Goal: Information Seeking & Learning: Learn about a topic

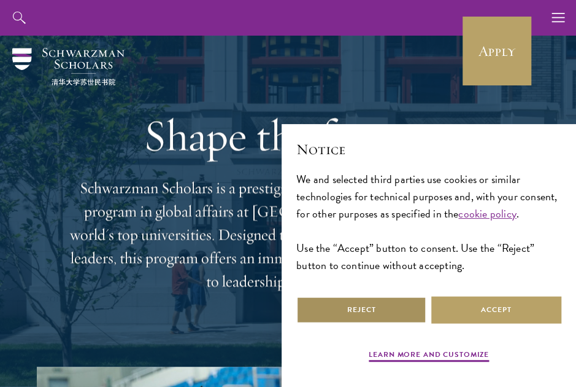
click at [387, 316] on button "Reject" at bounding box center [361, 310] width 130 height 28
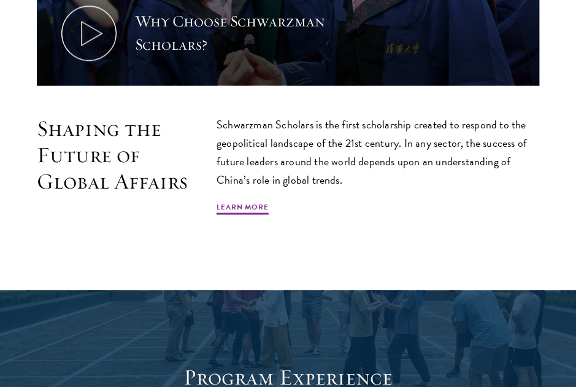
scroll to position [578, 0]
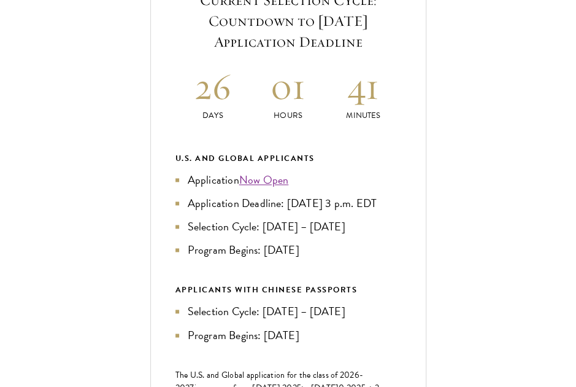
scroll to position [501, 0]
click at [272, 187] on link "Now Open" at bounding box center [264, 179] width 50 height 17
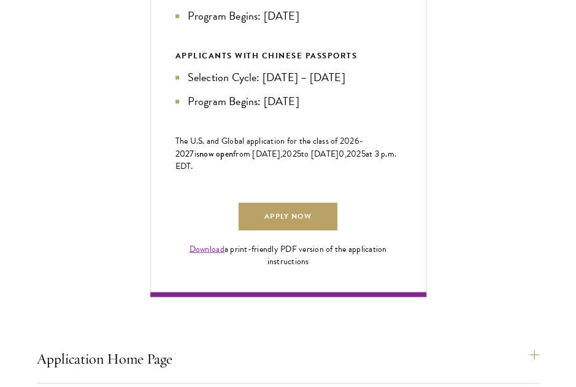
scroll to position [773, 0]
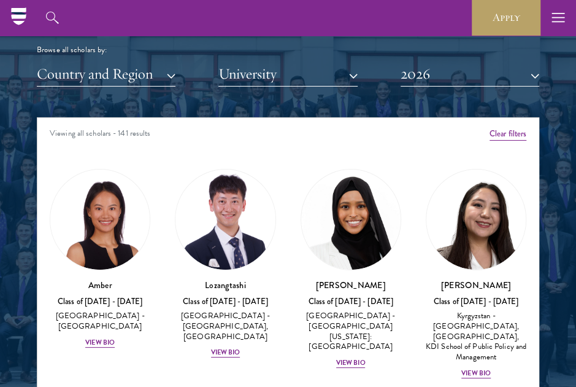
scroll to position [1501, 0]
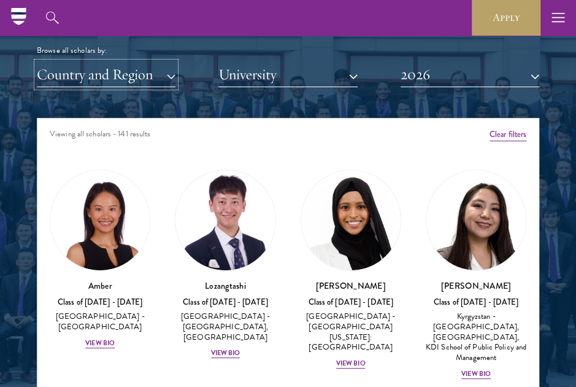
click at [136, 79] on button "Country and Region" at bounding box center [106, 74] width 139 height 25
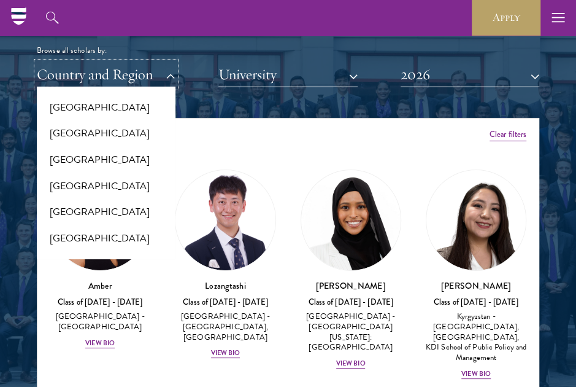
scroll to position [2512, 0]
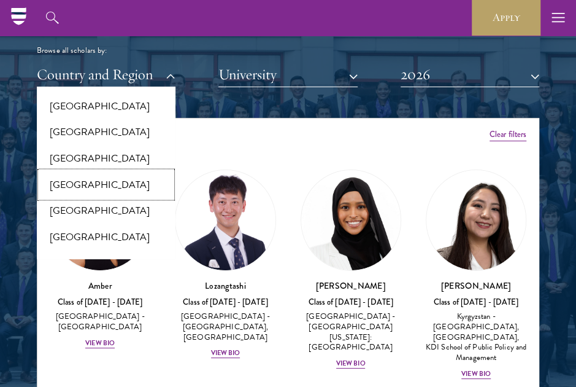
click at [92, 176] on button "[GEOGRAPHIC_DATA]" at bounding box center [106, 185] width 131 height 26
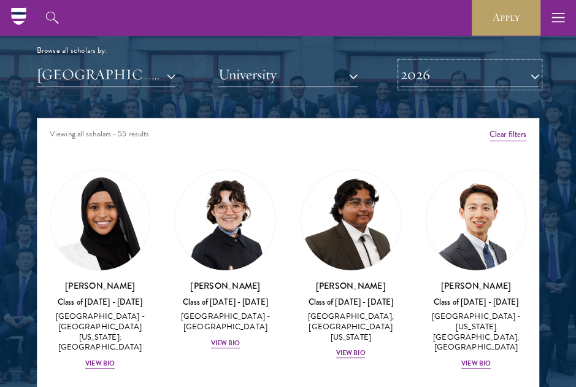
click at [416, 73] on button "2026" at bounding box center [470, 74] width 139 height 25
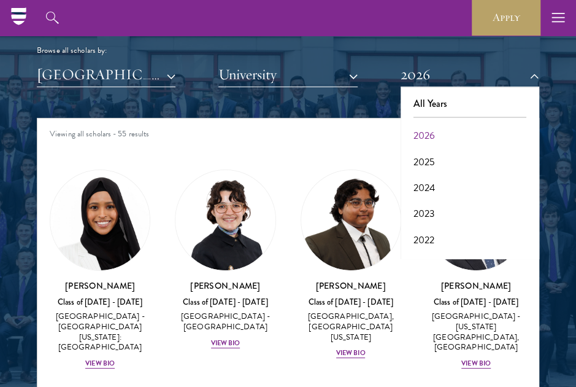
click at [305, 128] on div "Viewing all scholars - 55 results" at bounding box center [287, 135] width 501 height 34
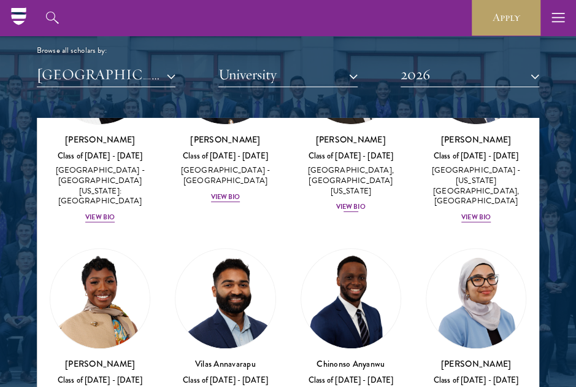
scroll to position [147, 0]
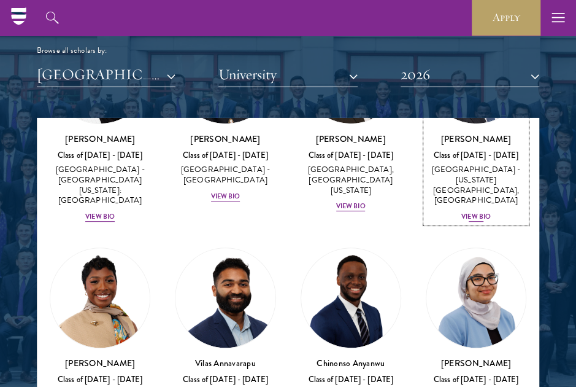
click at [468, 212] on div "View Bio" at bounding box center [475, 217] width 29 height 10
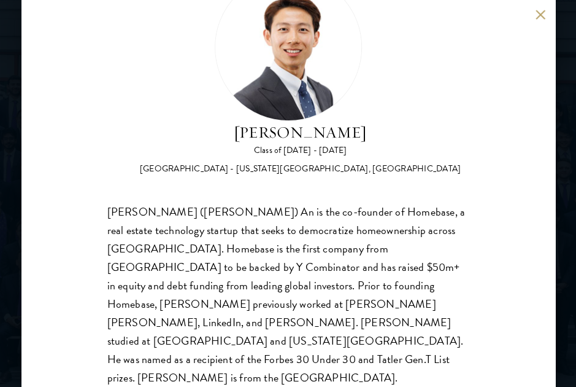
scroll to position [1541, 0]
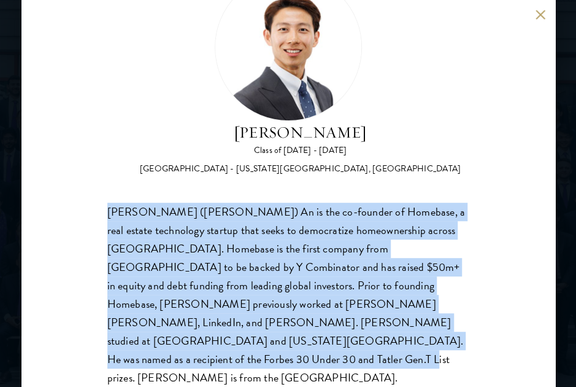
drag, startPoint x: 405, startPoint y: 344, endPoint x: 107, endPoint y: 216, distance: 324.1
click at [107, 216] on div "Guangning (Phillip) An is the co-founder of Homebase, a real estate technology …" at bounding box center [288, 295] width 362 height 184
copy div "Guangning (Phillip) An is the co-founder of Homebase, a real estate technology …"
click at [232, 227] on div "Guangning (Phillip) An is the co-founder of Homebase, a real estate technology …" at bounding box center [288, 295] width 362 height 184
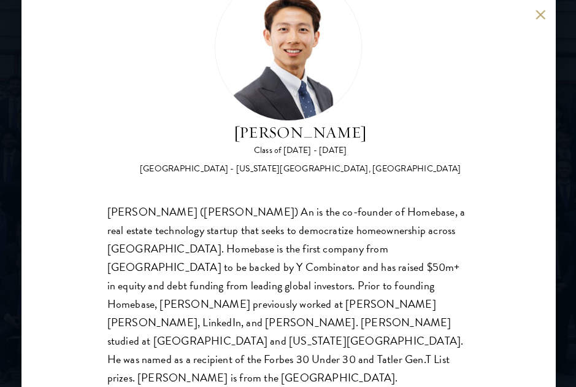
scroll to position [1501, 0]
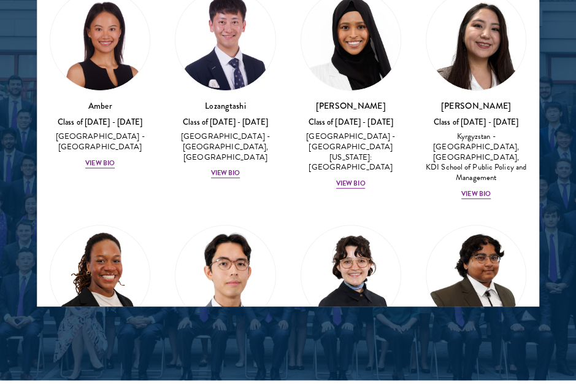
scroll to position [1681, 0]
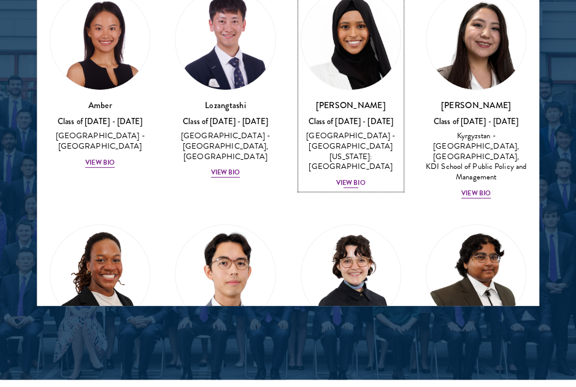
click at [338, 178] on div "View Bio" at bounding box center [350, 183] width 29 height 10
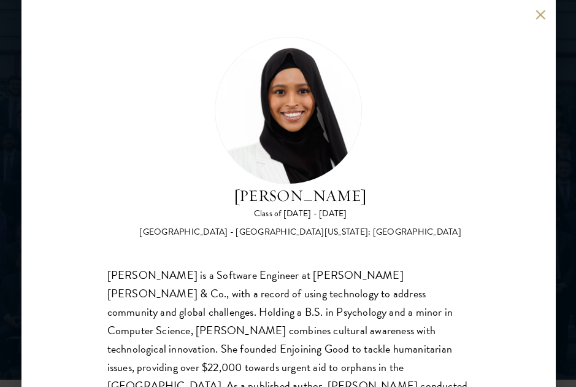
scroll to position [63, 0]
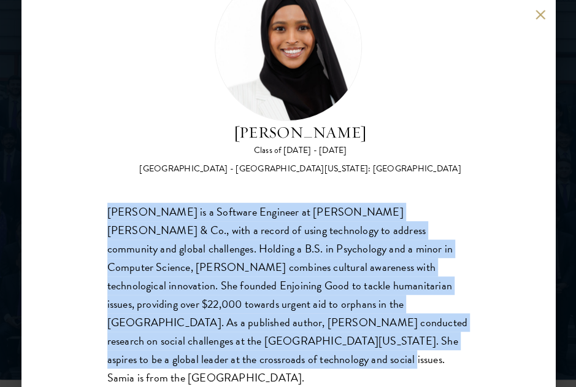
drag, startPoint x: 460, startPoint y: 336, endPoint x: 106, endPoint y: 215, distance: 374.3
click at [106, 215] on div "Samia Abdi Class of 2025 - 2026 United States of America - University of Minnes…" at bounding box center [288, 193] width 534 height 387
copy div "Samia Abdi is a Software Engineer at JP Morgan Chase & Co., with a record of us…"
click at [345, 210] on div "Samia Abdi is a Software Engineer at JP Morgan Chase & Co., with a record of us…" at bounding box center [288, 295] width 362 height 184
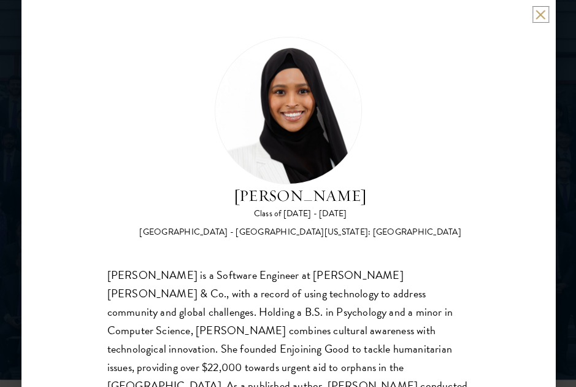
click at [538, 15] on button at bounding box center [541, 14] width 10 height 10
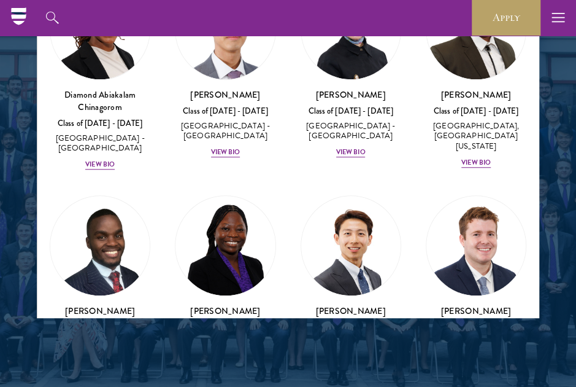
scroll to position [258, 0]
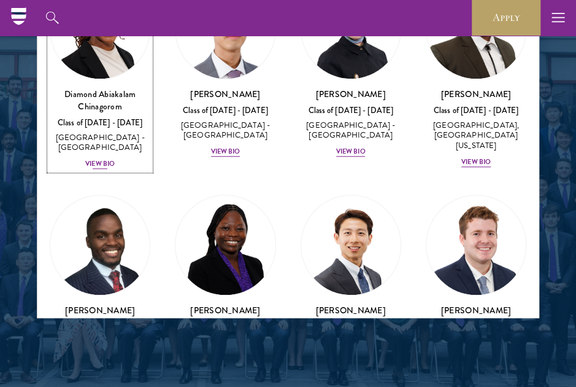
click at [101, 159] on div "View Bio" at bounding box center [99, 164] width 29 height 10
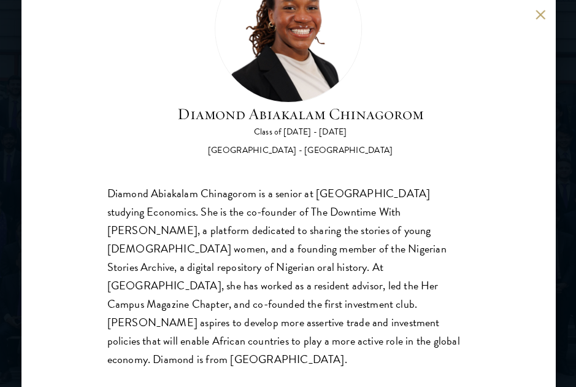
scroll to position [1706, 0]
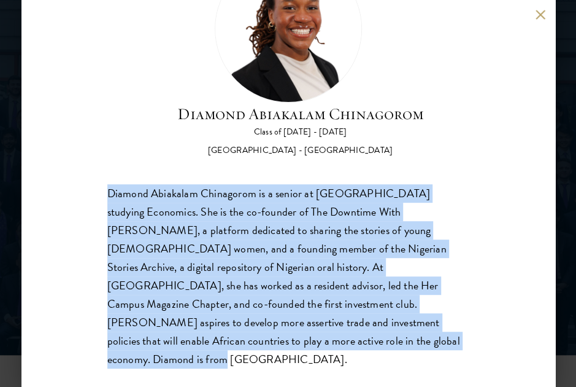
drag, startPoint x: 322, startPoint y: 341, endPoint x: 71, endPoint y: 191, distance: 292.5
click at [71, 191] on div "Diamond Abiakalam Chinagorom Class of 2025 - 2026 Nigeria - Mount Holyoke Colle…" at bounding box center [288, 193] width 534 height 387
copy div "Diamond Abiakalam Chinagorom is a senior at Mount Holyoke College studying Econ…"
click at [323, 244] on div "Diamond Abiakalam Chinagorom is a senior at Mount Holyoke College studying Econ…" at bounding box center [288, 276] width 362 height 184
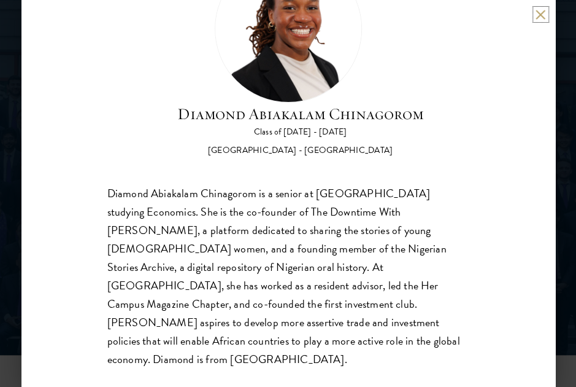
click at [544, 17] on button at bounding box center [541, 14] width 10 height 10
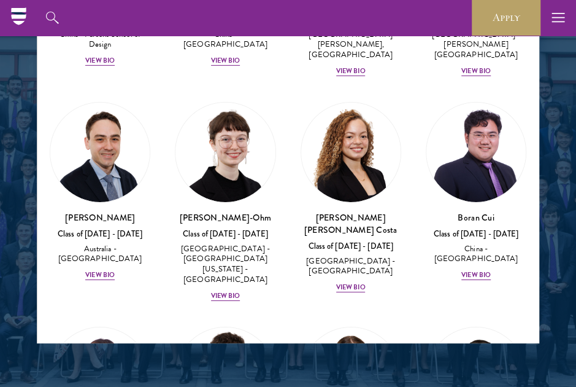
scroll to position [1490, 0]
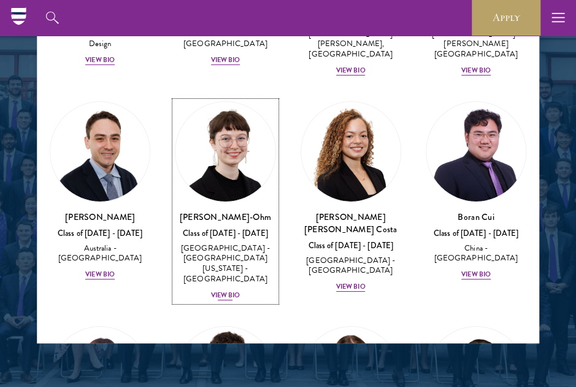
click at [226, 290] on div "View Bio" at bounding box center [225, 295] width 29 height 10
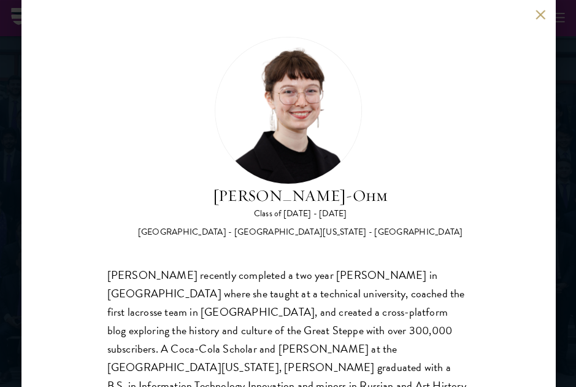
click at [533, 9] on div "Ottilie Cooper-Ohm Class of 2025 - 2026 United States of America - University o…" at bounding box center [288, 193] width 534 height 387
click at [541, 15] on button at bounding box center [541, 14] width 10 height 10
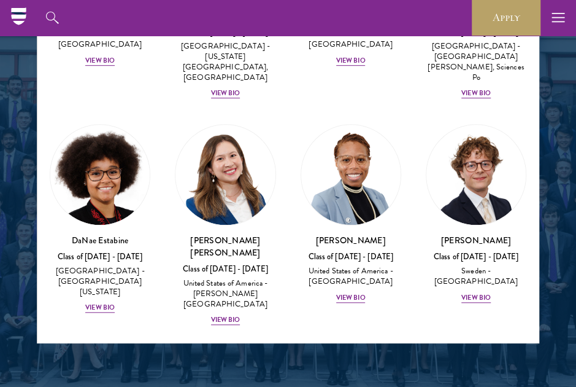
scroll to position [1929, 0]
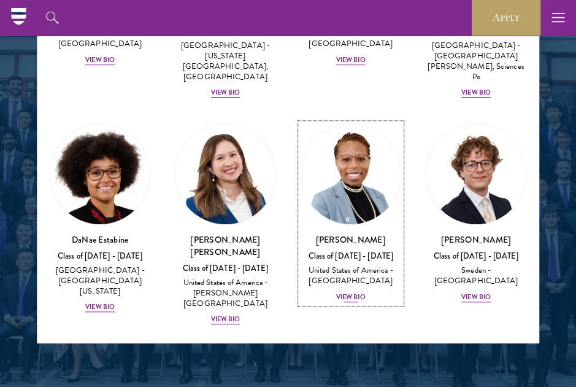
click at [349, 292] on div "View Bio" at bounding box center [350, 297] width 29 height 10
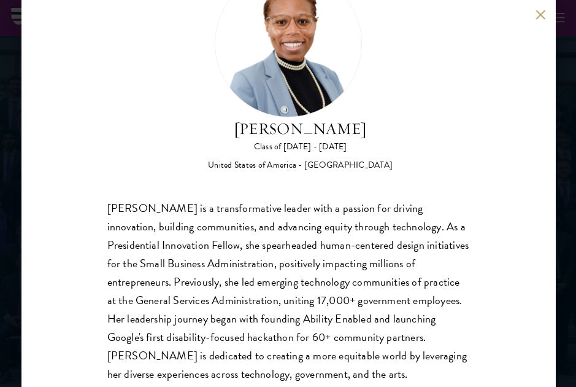
scroll to position [118, 0]
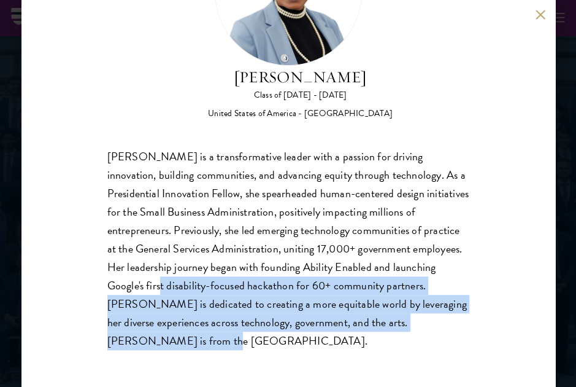
drag, startPoint x: 212, startPoint y: 338, endPoint x: 204, endPoint y: 279, distance: 60.1
click at [204, 279] on div "Eboni Freeman is a transformative leader with a passion for driving innovation,…" at bounding box center [288, 248] width 362 height 203
drag, startPoint x: 204, startPoint y: 279, endPoint x: 221, endPoint y: 311, distance: 36.2
click at [221, 311] on div "Eboni Freeman is a transformative leader with a passion for driving innovation,…" at bounding box center [288, 248] width 362 height 203
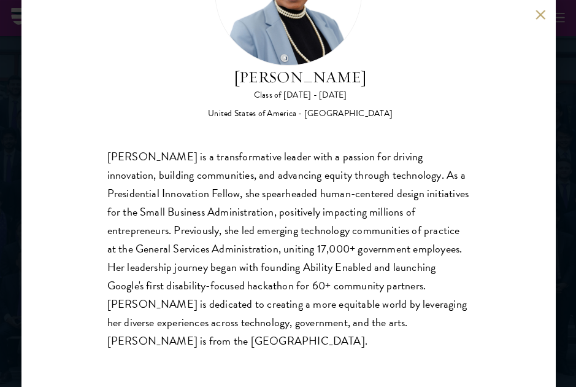
click at [533, 10] on div "Eboni Freeman Class of 2025 - 2026 United States of America - Emory University …" at bounding box center [288, 193] width 534 height 387
click at [536, 13] on button at bounding box center [541, 14] width 10 height 10
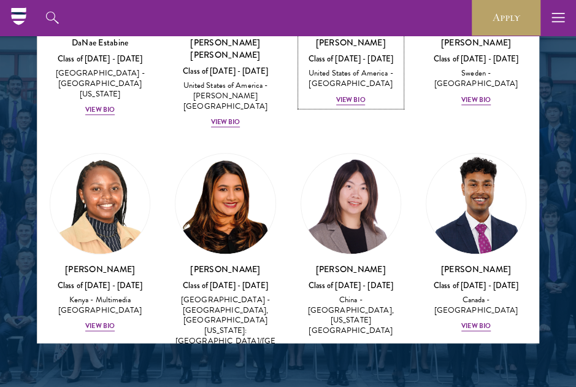
scroll to position [2129, 0]
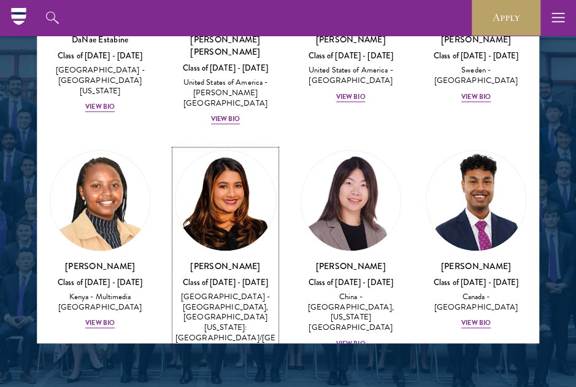
click at [227, 260] on div "Nina Gohel Class of 2025 - 2026 United States of America - Rutgers, The State U…" at bounding box center [225, 321] width 101 height 122
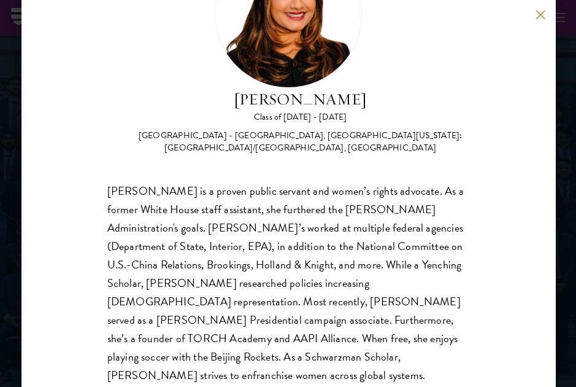
scroll to position [131, 0]
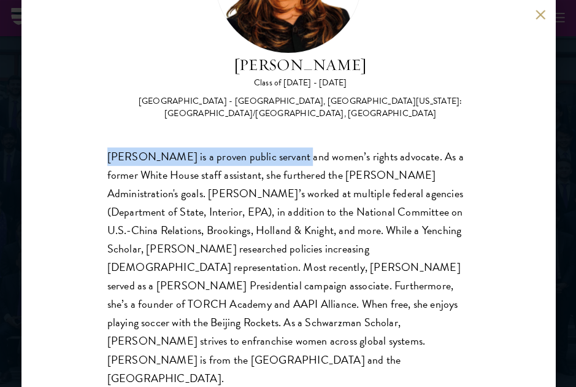
drag, startPoint x: 106, startPoint y: 155, endPoint x: 288, endPoint y: 147, distance: 182.4
click at [288, 147] on div "Nina Gohel Class of 2025 - 2026 United States of America - Rutgers, The State U…" at bounding box center [288, 193] width 534 height 387
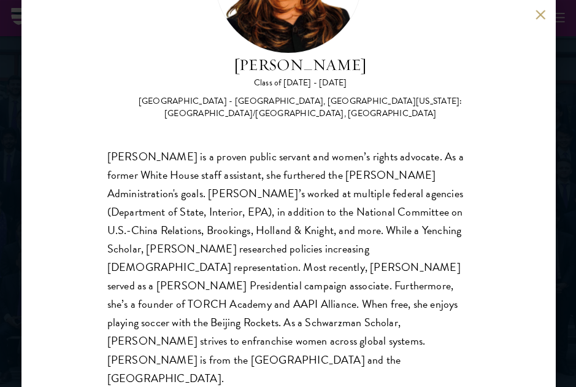
drag, startPoint x: 288, startPoint y: 147, endPoint x: 430, endPoint y: 160, distance: 142.3
click at [430, 160] on div "Nina Gohel is a proven public servant and women’s rights advocate. As a former …" at bounding box center [288, 267] width 362 height 240
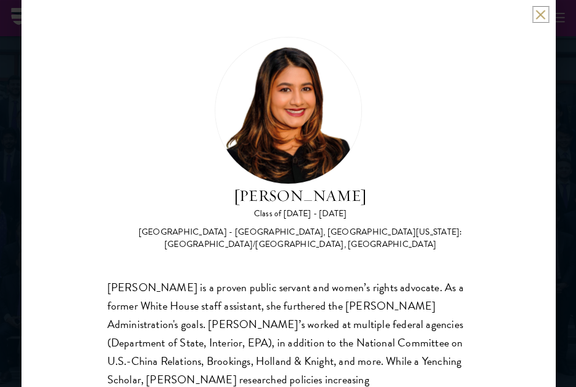
click at [542, 12] on button at bounding box center [541, 14] width 10 height 10
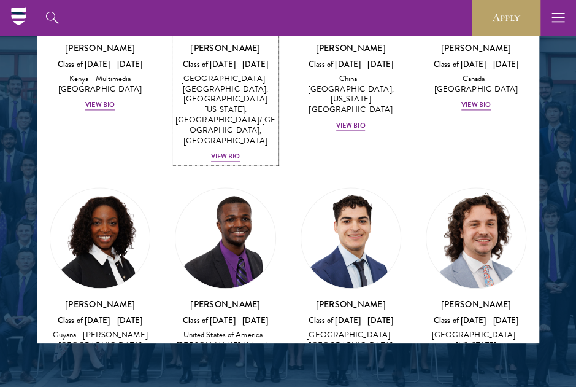
scroll to position [2382, 0]
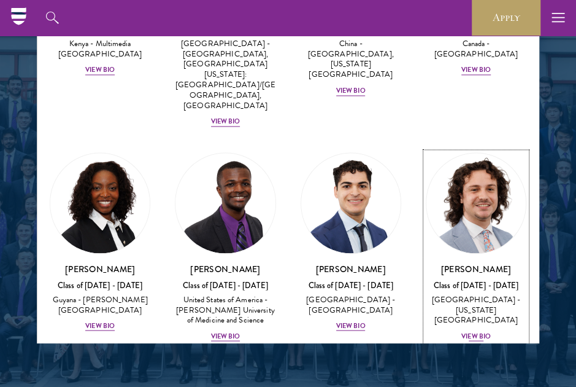
click at [466, 331] on div "View Bio" at bounding box center [475, 336] width 29 height 10
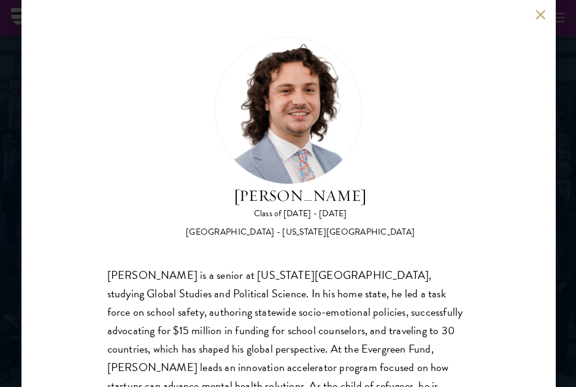
scroll to position [82, 0]
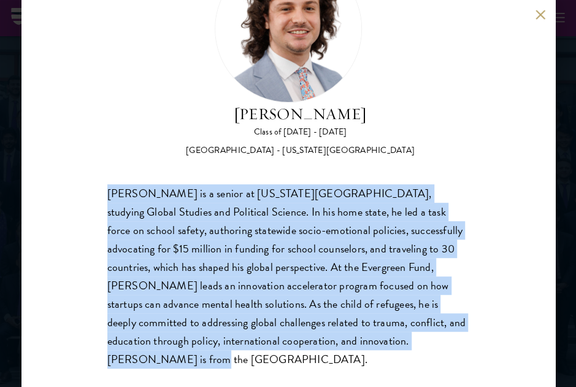
drag, startPoint x: 107, startPoint y: 193, endPoint x: 480, endPoint y: 349, distance: 404.0
click at [480, 349] on div "Jordan Harb Class of 2025 - 2026 United States of America - Arizona State Unive…" at bounding box center [288, 193] width 534 height 387
copy div "Jordan Harb is a senior at Arizona State University, studying Global Studies an…"
click at [492, 266] on div "Jordan Harb Class of 2025 - 2026 United States of America - Arizona State Unive…" at bounding box center [288, 193] width 534 height 387
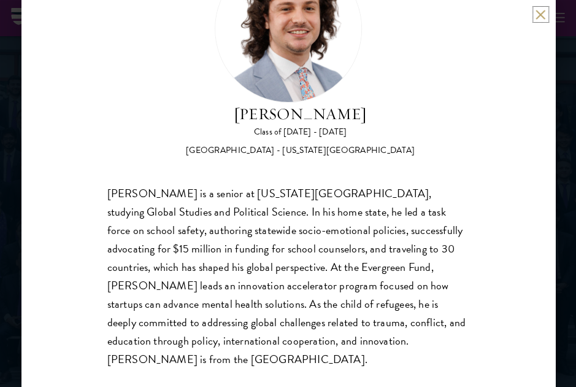
click at [536, 14] on button at bounding box center [541, 14] width 10 height 10
